Goal: Information Seeking & Learning: Learn about a topic

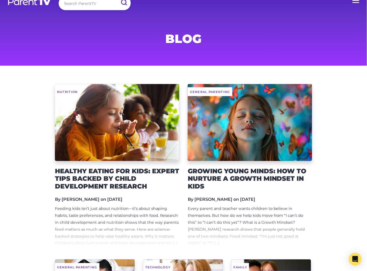
scroll to position [10, 0]
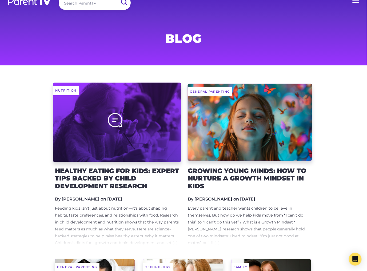
click at [123, 133] on div at bounding box center [117, 121] width 128 height 79
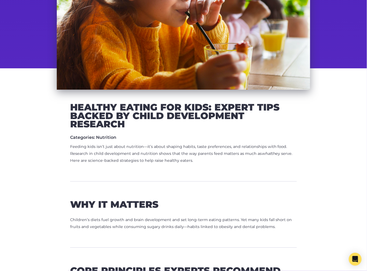
scroll to position [137, 0]
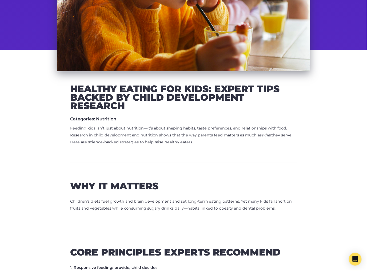
click at [85, 133] on p "Feeding kids isn’t just about nutrition—it’s about shaping habits, taste prefer…" at bounding box center [183, 135] width 227 height 21
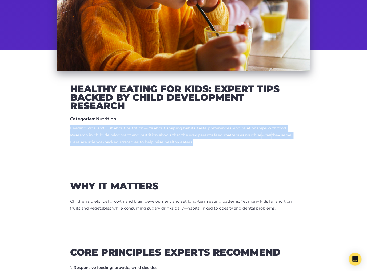
click at [85, 133] on p "Feeding kids isn’t just about nutrition—it’s about shaping habits, taste prefer…" at bounding box center [183, 135] width 227 height 21
copy p "Feeding kids isn’t just about nutrition—it’s about shaping habits, taste prefer…"
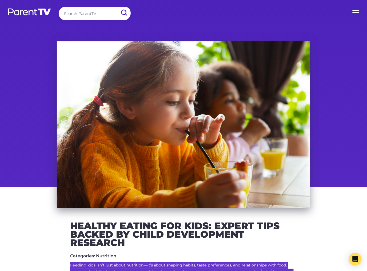
scroll to position [96, 0]
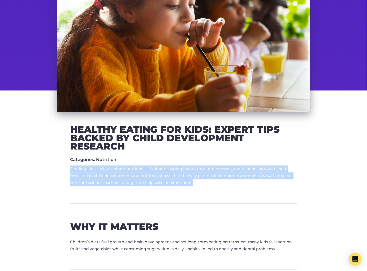
click at [137, 171] on p "Feeding kids isn’t just about nutrition—it’s about shaping habits, taste prefer…" at bounding box center [183, 176] width 227 height 21
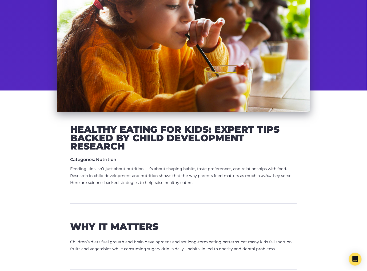
click at [137, 171] on p "Feeding kids isn’t just about nutrition—it’s about shaping habits, taste prefer…" at bounding box center [183, 176] width 227 height 21
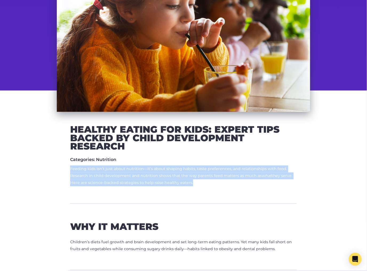
click at [137, 171] on p "Feeding kids isn’t just about nutrition—it’s about shaping habits, taste prefer…" at bounding box center [183, 176] width 227 height 21
copy p "Feeding kids isn’t just about nutrition—it’s about shaping habits, taste prefer…"
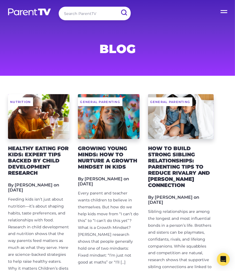
click at [37, 154] on h2 "Healthy Eating for Kids: Expert Tips Backed by Child Development Research" at bounding box center [38, 160] width 61 height 31
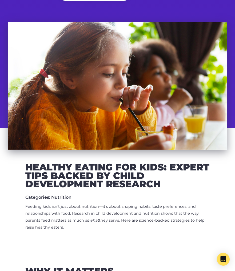
scroll to position [106, 0]
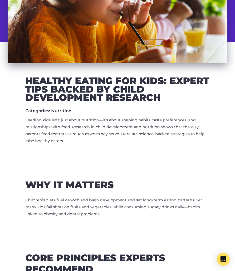
click at [83, 123] on p "Feeding kids isn’t just about nutrition—it’s about shaping habits, taste prefer…" at bounding box center [117, 131] width 184 height 28
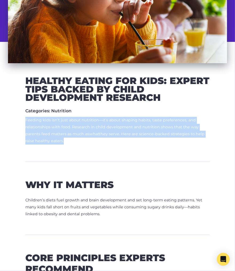
click at [83, 123] on p "Feeding kids isn’t just about nutrition—it’s about shaping habits, taste prefer…" at bounding box center [117, 131] width 184 height 28
copy p "Feeding kids isn’t just about nutrition—it’s about shaping habits, taste prefer…"
